Goal: Task Accomplishment & Management: Complete application form

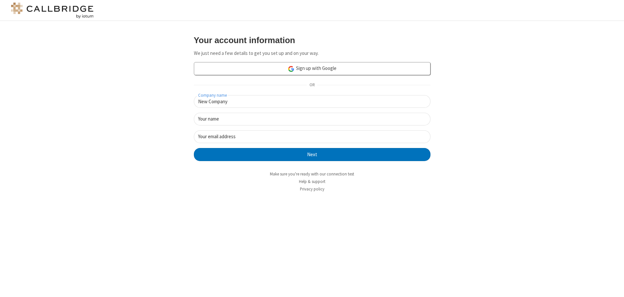
type input "New Company"
type input "New User"
type input "[EMAIL_ADDRESS][DOMAIN_NAME]"
click button "Next" at bounding box center [312, 154] width 237 height 13
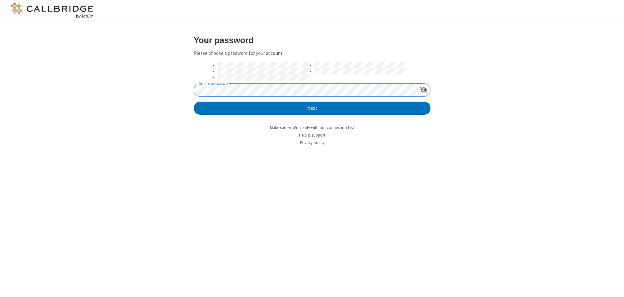
click at [194, 101] on button "Next" at bounding box center [312, 107] width 237 height 13
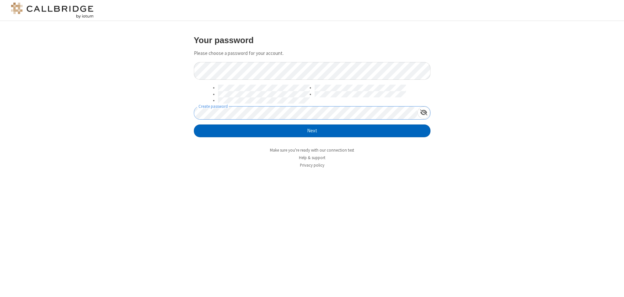
click at [312, 131] on button "Next" at bounding box center [312, 130] width 237 height 13
